Goal: Information Seeking & Learning: Learn about a topic

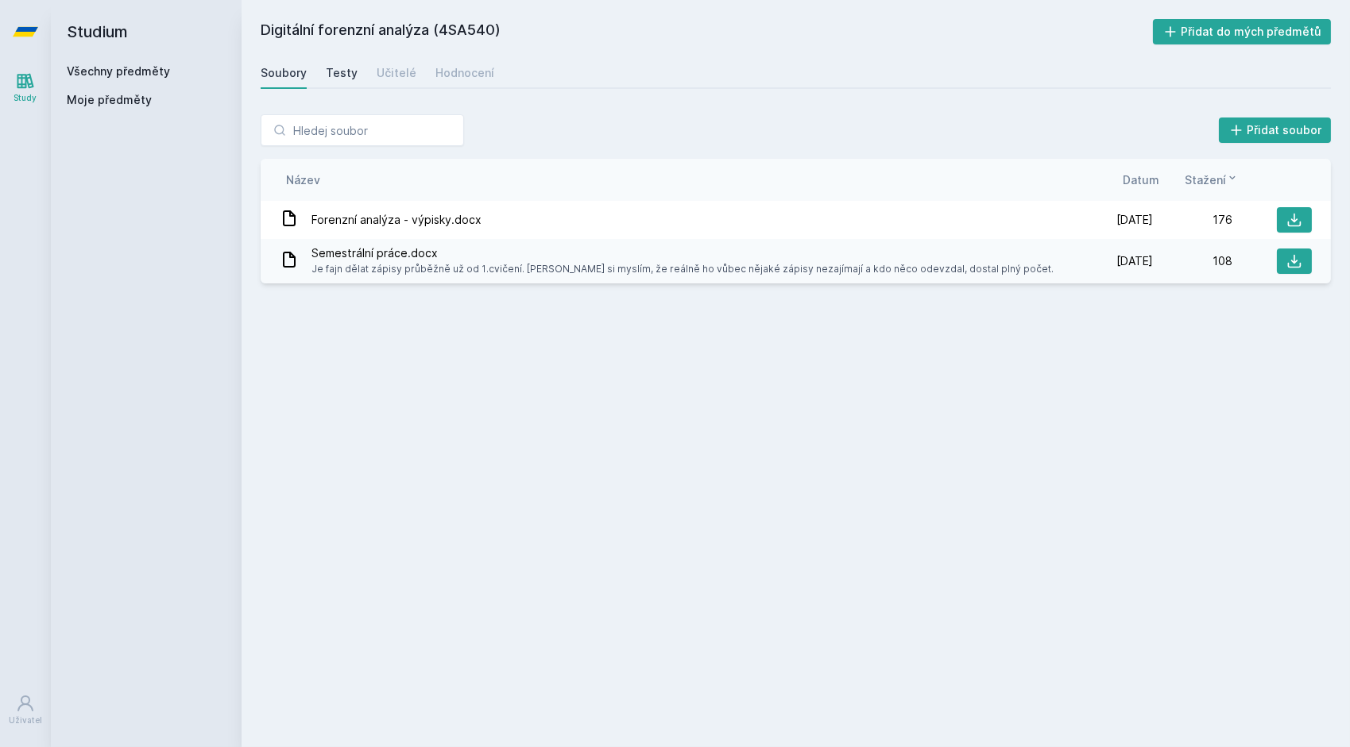
click at [338, 72] on div "Testy" at bounding box center [342, 73] width 32 height 16
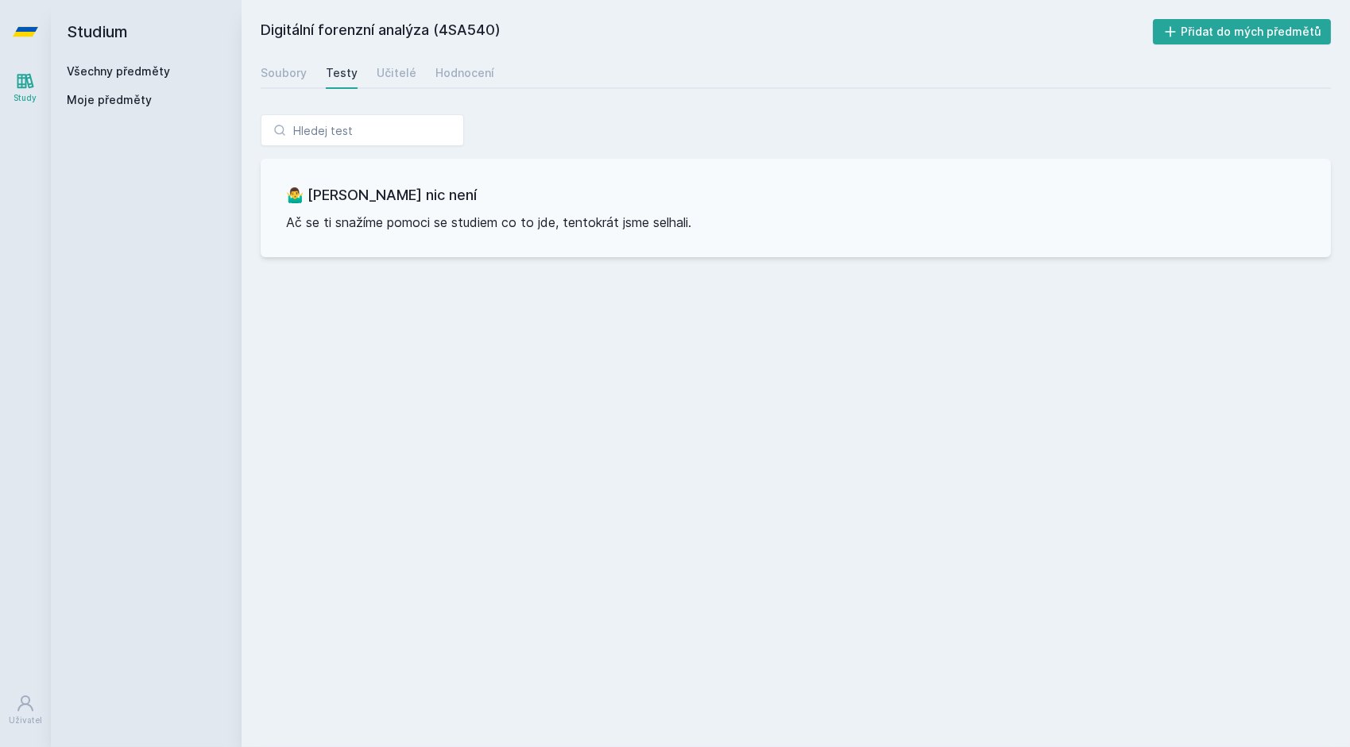
click at [412, 75] on div "Soubory Testy Učitelé Hodnocení" at bounding box center [796, 73] width 1070 height 32
click at [454, 76] on div "Hodnocení" at bounding box center [464, 73] width 59 height 16
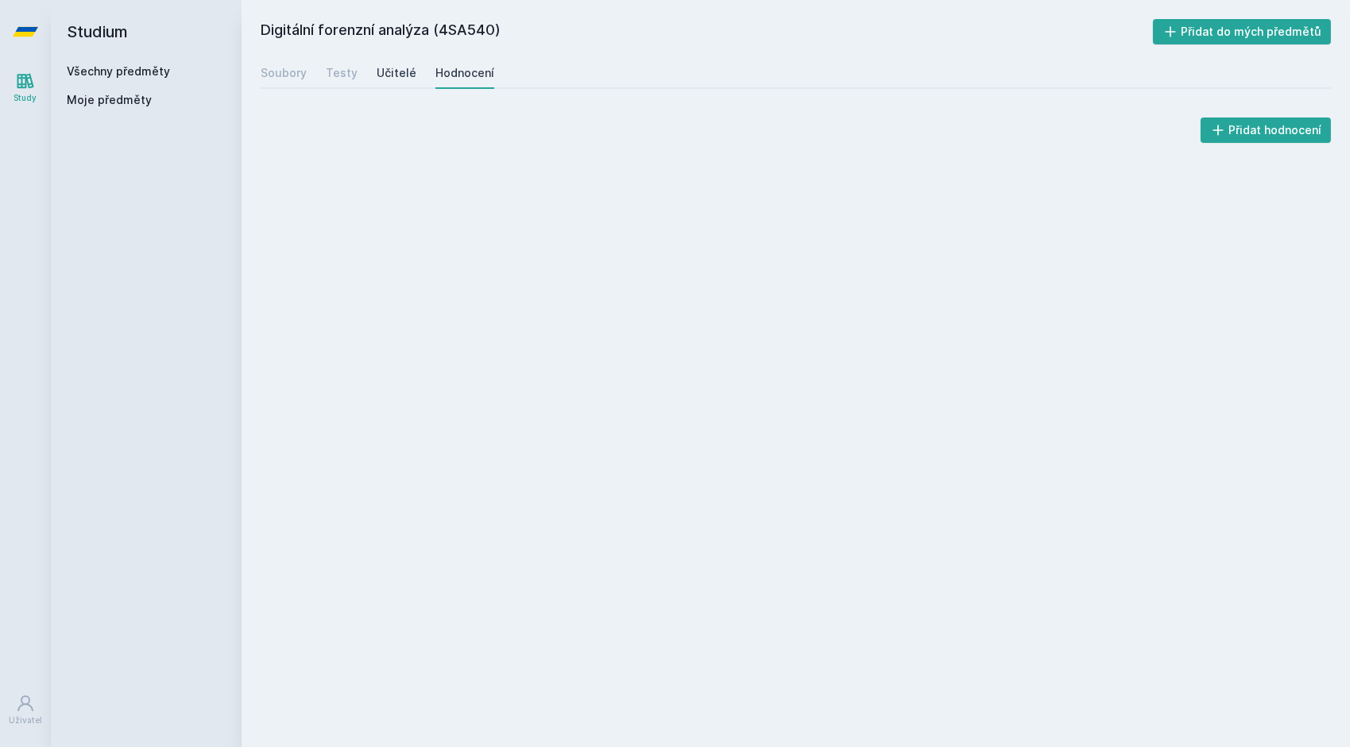
click at [394, 68] on div "Učitelé" at bounding box center [397, 73] width 40 height 16
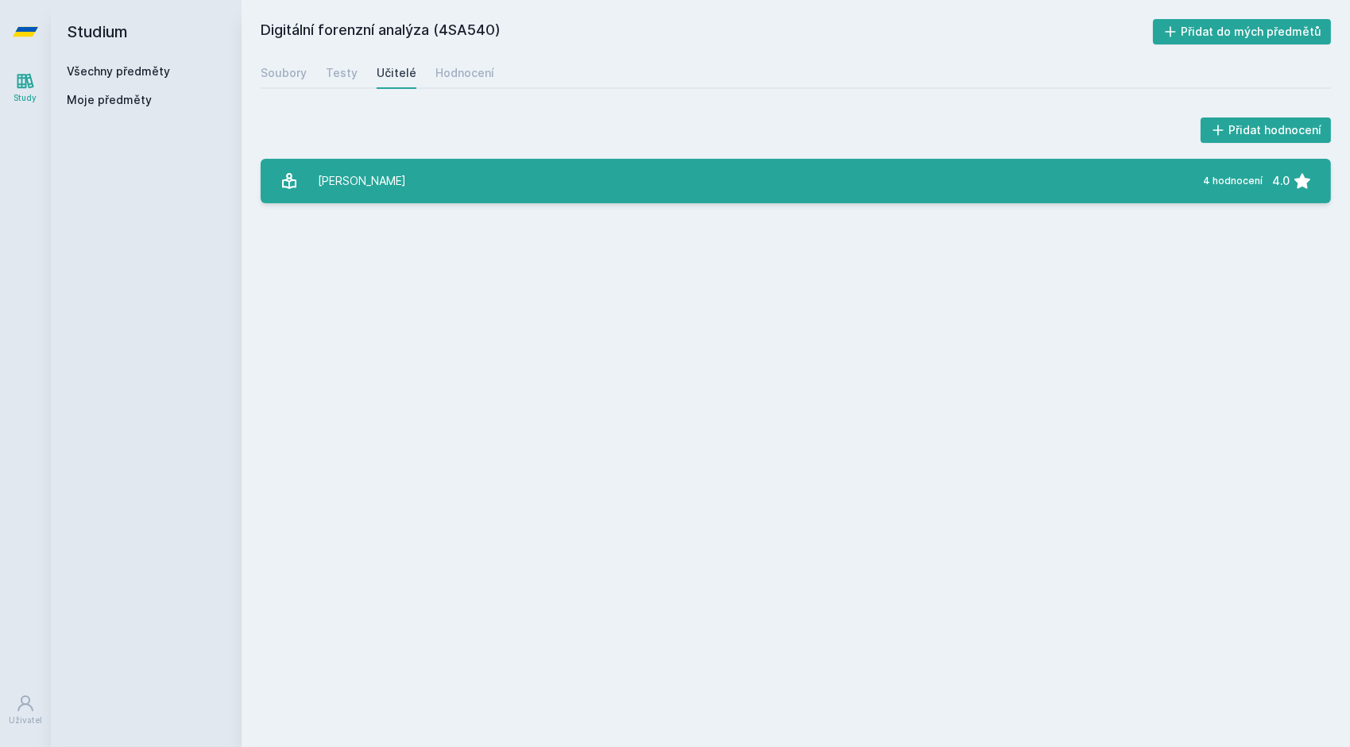
click at [413, 183] on link "[PERSON_NAME] 4 hodnocení 4.0" at bounding box center [796, 181] width 1070 height 44
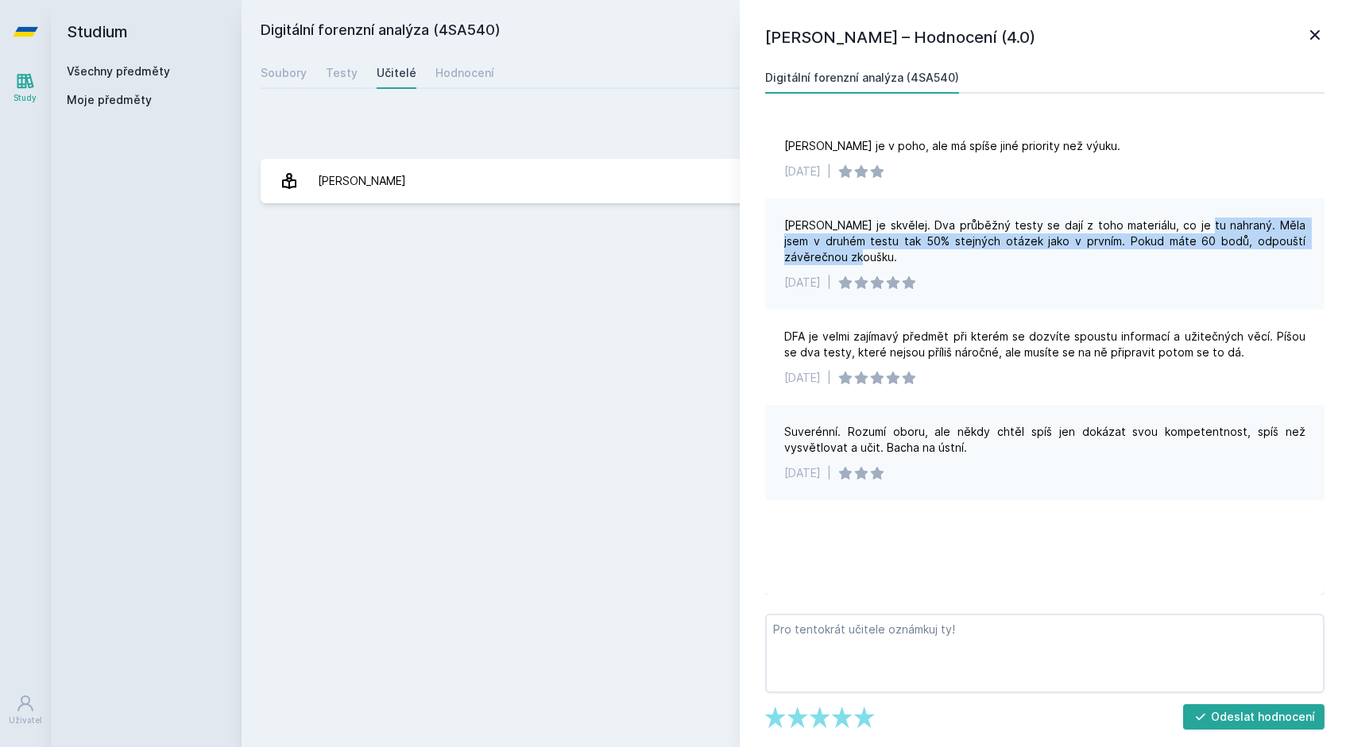
drag, startPoint x: 1208, startPoint y: 228, endPoint x: 1209, endPoint y: 253, distance: 25.4
click at [1209, 253] on div "[PERSON_NAME] je skvělej. Dva průběžný testy se dají z toho materiálu, co je tu…" at bounding box center [1044, 242] width 521 height 48
click at [982, 243] on div "[PERSON_NAME] je skvělej. Dva průběžný testy se dají z toho materiálu, co je tu…" at bounding box center [1044, 242] width 521 height 48
drag, startPoint x: 982, startPoint y: 243, endPoint x: 1028, endPoint y: 262, distance: 49.9
click at [1028, 262] on div "[PERSON_NAME] je skvělej. Dva průběžný testy se dají z toho materiálu, co je tu…" at bounding box center [1044, 242] width 521 height 48
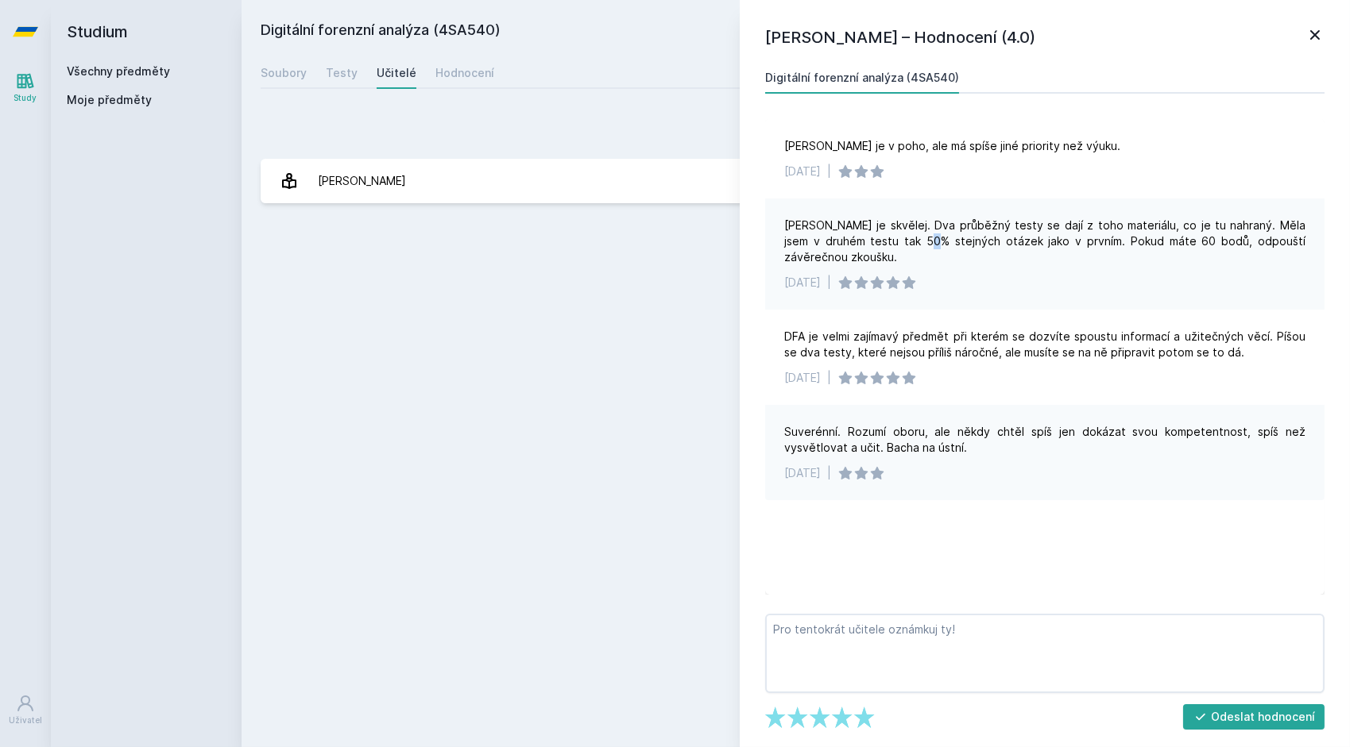
drag, startPoint x: 1028, startPoint y: 262, endPoint x: 925, endPoint y: 245, distance: 104.7
click at [925, 245] on div "[PERSON_NAME] je skvělej. Dva průběžný testy se dají z toho materiálu, co je tu…" at bounding box center [1044, 242] width 521 height 48
drag, startPoint x: 925, startPoint y: 245, endPoint x: 1026, endPoint y: 264, distance: 102.7
click at [1026, 264] on div "[PERSON_NAME] je skvělej. Dva průběžný testy se dají z toho materiálu, co je tu…" at bounding box center [1044, 242] width 521 height 48
drag, startPoint x: 1026, startPoint y: 264, endPoint x: 947, endPoint y: 263, distance: 78.6
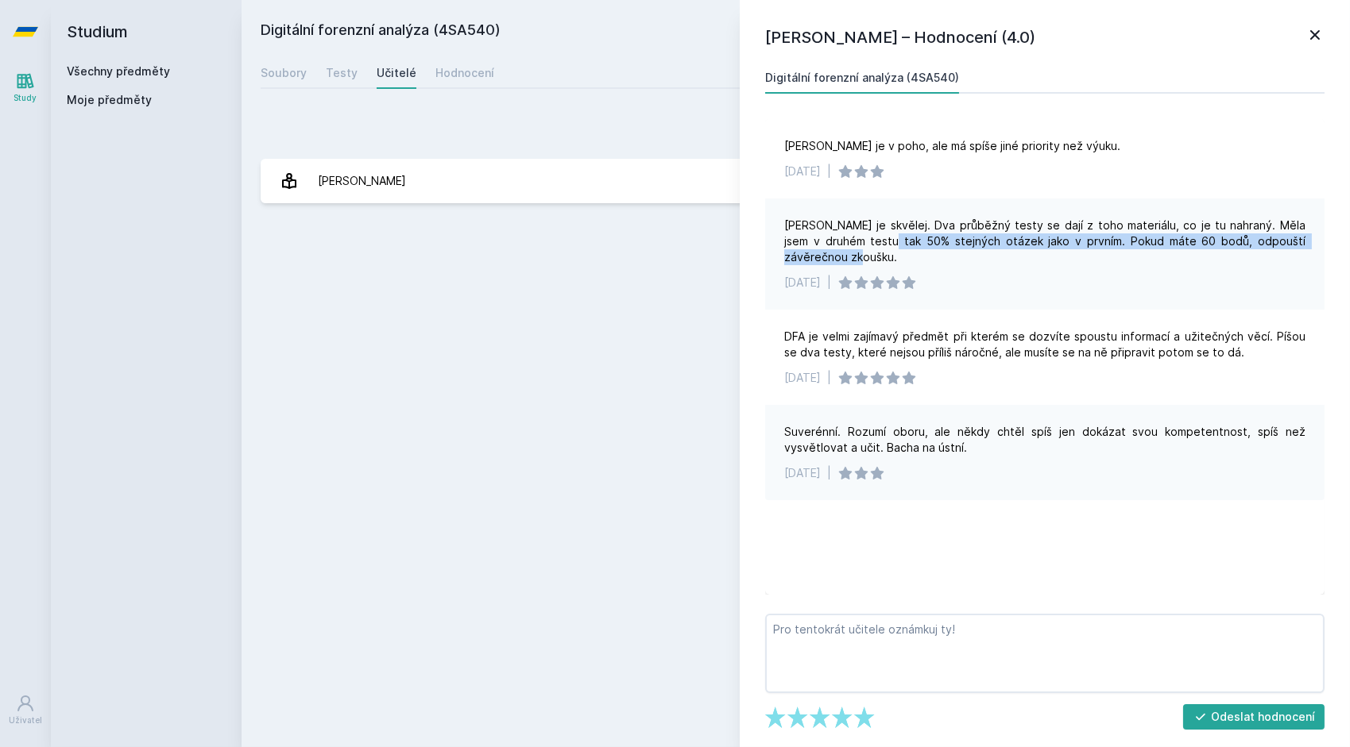
click at [947, 263] on div "[PERSON_NAME] je skvělej. Dva průběžný testy se dají z toho materiálu, co je tu…" at bounding box center [1044, 242] width 521 height 48
click at [883, 243] on div "[PERSON_NAME] je skvělej. Dva průběžný testy se dají z toho materiálu, co je tu…" at bounding box center [1044, 242] width 521 height 48
drag, startPoint x: 961, startPoint y: 244, endPoint x: 1007, endPoint y: 260, distance: 48.7
click at [1007, 260] on div "[PERSON_NAME] je skvělej. Dva průběžný testy se dají z toho materiálu, co je tu…" at bounding box center [1044, 242] width 521 height 48
drag, startPoint x: 1007, startPoint y: 260, endPoint x: 948, endPoint y: 257, distance: 59.7
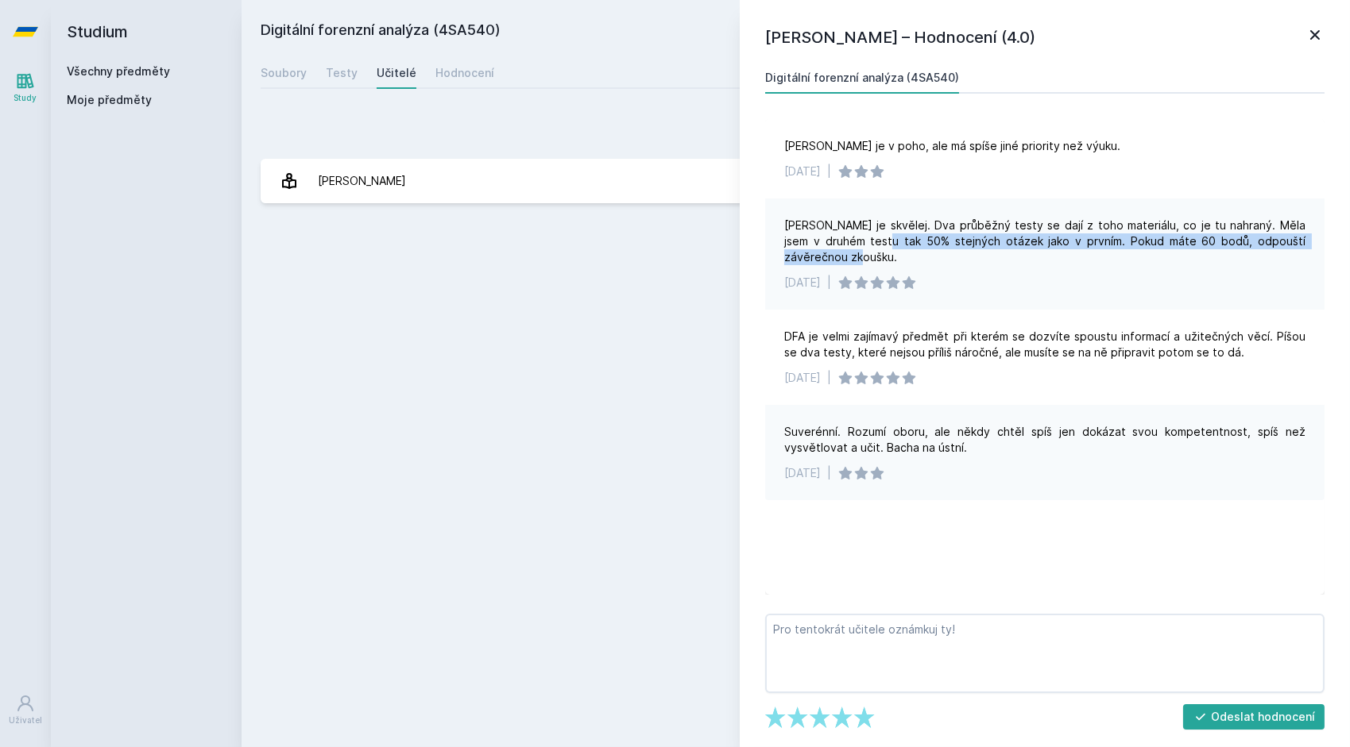
click at [948, 257] on div "[PERSON_NAME] je skvělej. Dva průběžný testy se dají z toho materiálu, co je tu…" at bounding box center [1044, 242] width 521 height 48
click at [952, 249] on div "[PERSON_NAME] je skvělej. Dva průběžný testy se dají z toho materiálu, co je tu…" at bounding box center [1044, 242] width 521 height 48
drag, startPoint x: 1240, startPoint y: 226, endPoint x: 1238, endPoint y: 247, distance: 21.5
click at [1238, 247] on div "[PERSON_NAME] je skvělej. Dva průběžný testy se dají z toho materiálu, co je tu…" at bounding box center [1044, 242] width 521 height 48
click at [1015, 264] on div "[PERSON_NAME] je skvělej. Dva průběžný testy se dají z toho materiálu, co je tu…" at bounding box center [1044, 242] width 521 height 48
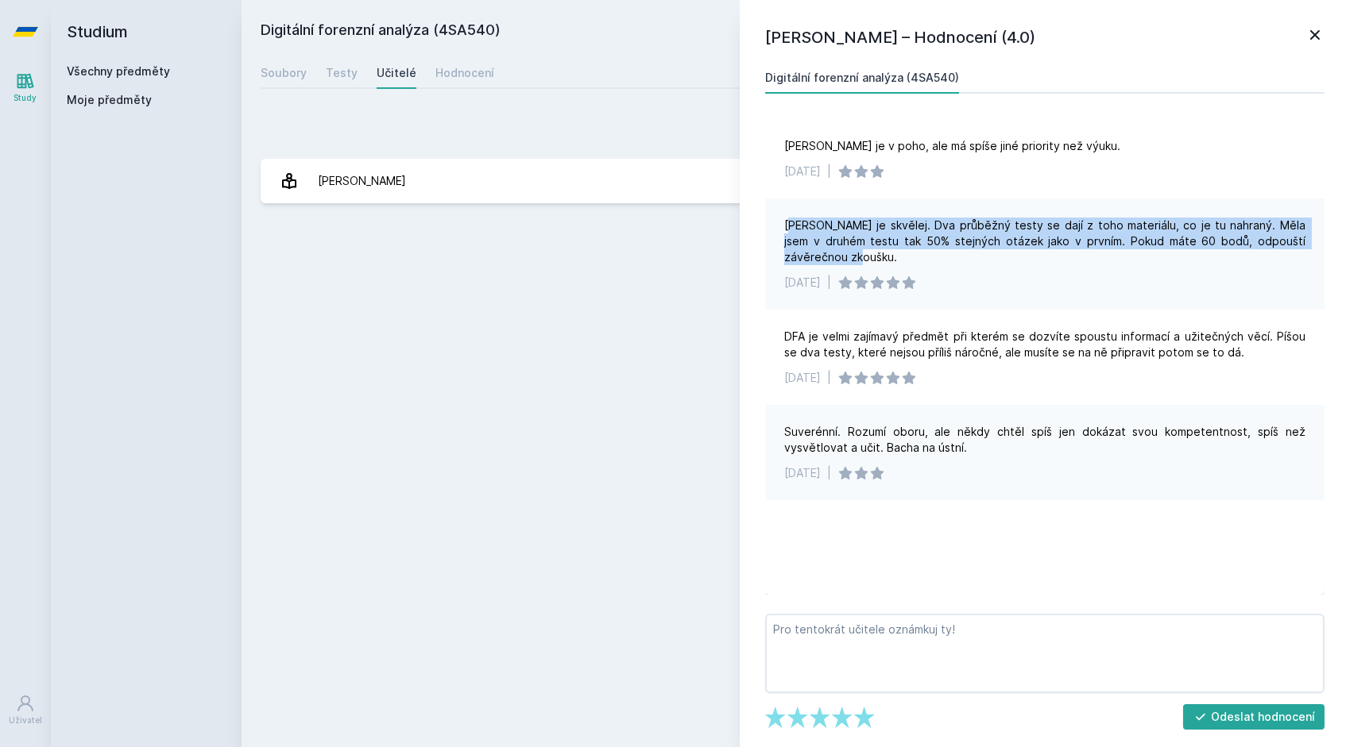
drag, startPoint x: 838, startPoint y: 259, endPoint x: 789, endPoint y: 227, distance: 58.6
click at [794, 232] on div "[PERSON_NAME] je skvělej. Dva průběžný testy se dají z toho materiálu, co je tu…" at bounding box center [1044, 242] width 521 height 48
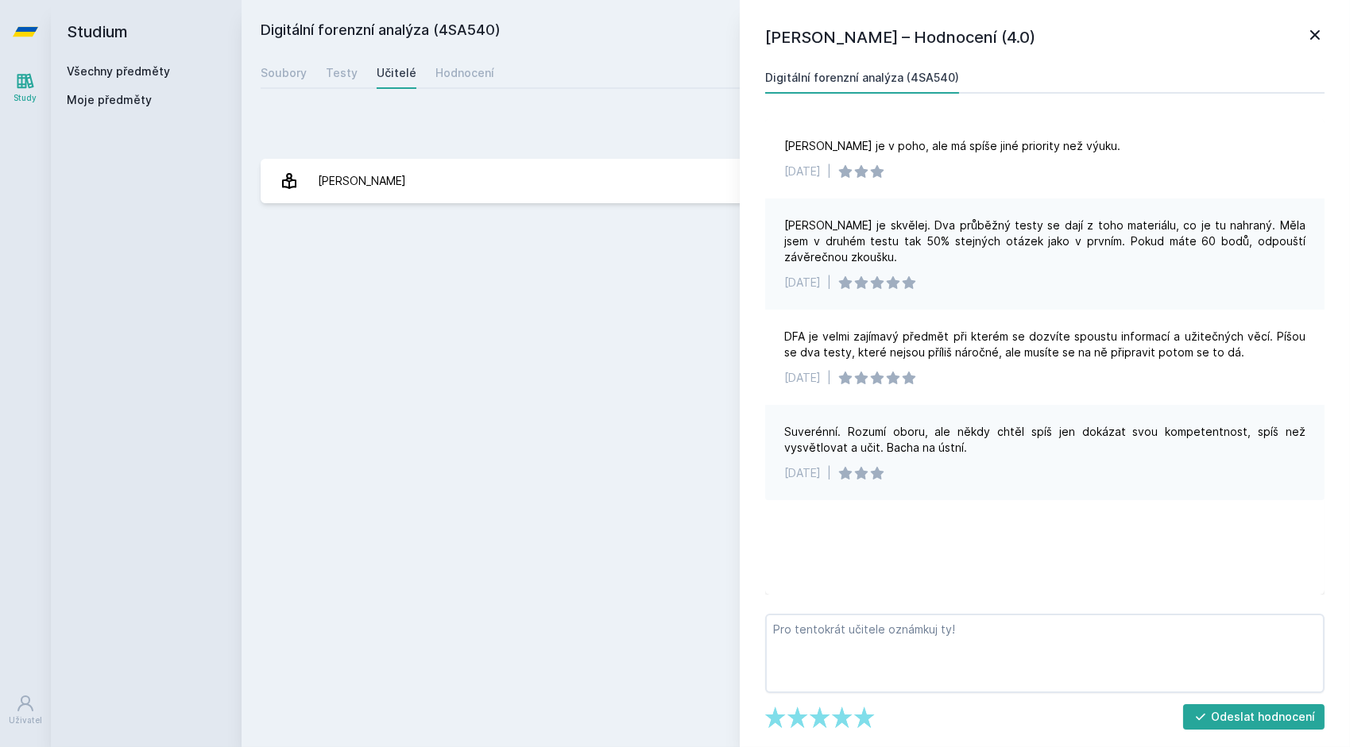
drag, startPoint x: 361, startPoint y: 289, endPoint x: 336, endPoint y: 248, distance: 48.5
click at [361, 288] on div "Digitální forenzní analýza (4SA540) Přidat do mých předmětů [GEOGRAPHIC_DATA] T…" at bounding box center [796, 373] width 1070 height 709
click at [288, 74] on div "Soubory" at bounding box center [284, 73] width 46 height 16
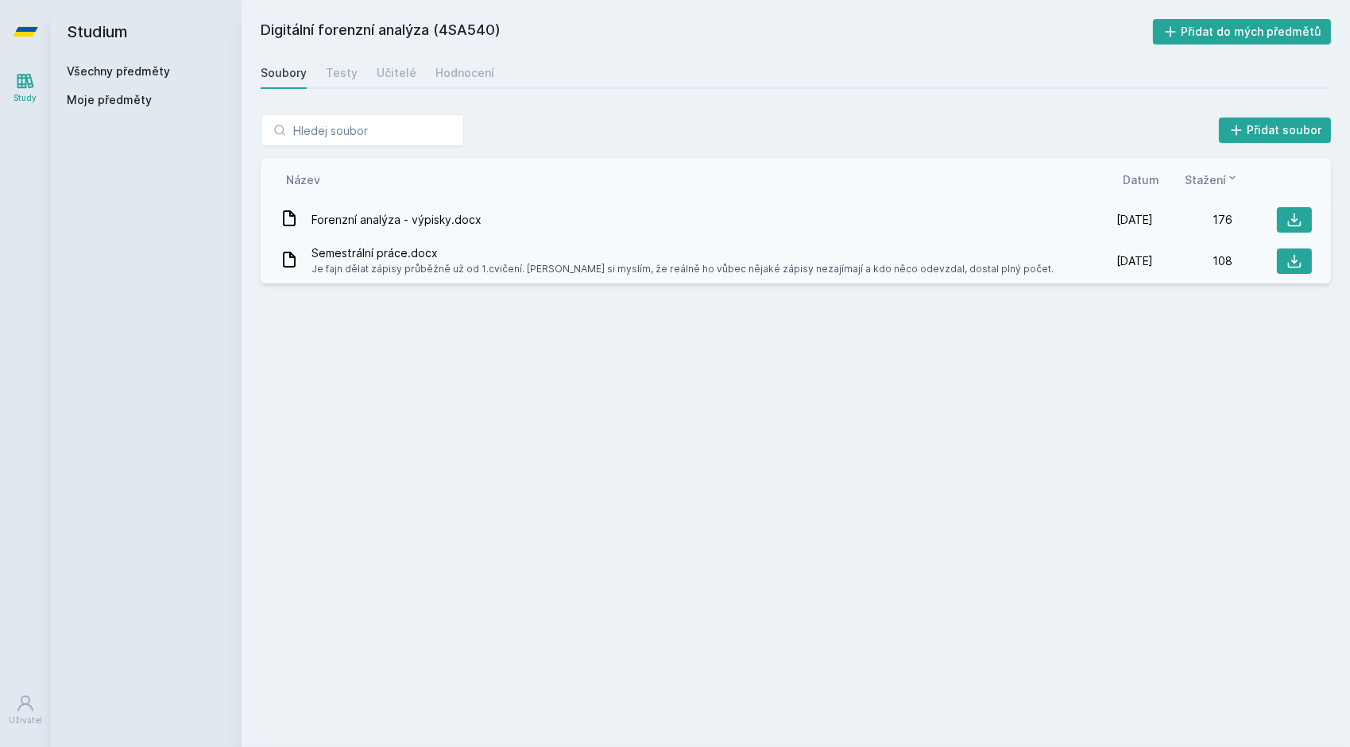
click at [378, 221] on span "Forenzní analýza - výpisky.docx" at bounding box center [396, 220] width 170 height 16
drag, startPoint x: 508, startPoint y: 518, endPoint x: 539, endPoint y: 570, distance: 60.2
click at [511, 522] on div "Digitální forenzní analýza (4SA540) Přidat do mých předmětů [GEOGRAPHIC_DATA] T…" at bounding box center [796, 373] width 1070 height 709
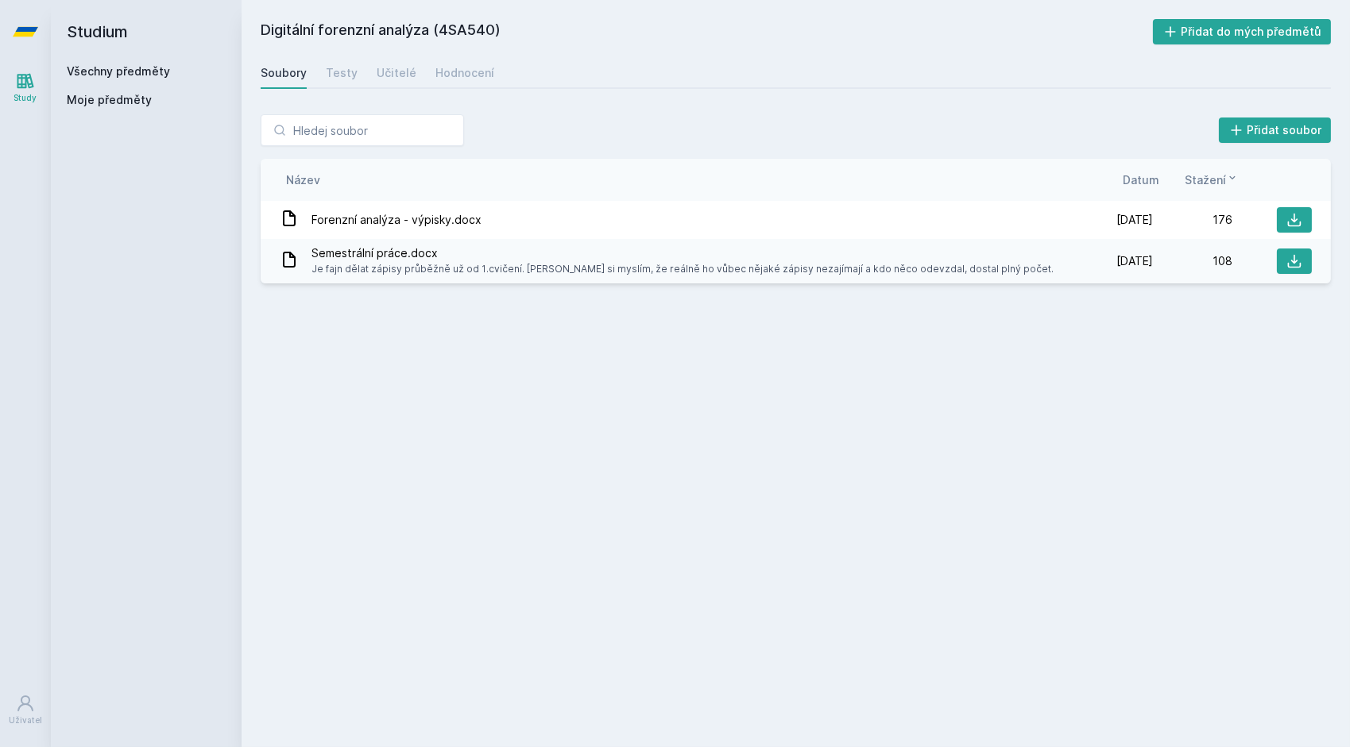
click at [1265, 437] on div "Digitální forenzní analýza (4SA540) Přidat do mých předmětů [GEOGRAPHIC_DATA] T…" at bounding box center [796, 373] width 1070 height 709
